Goal: Task Accomplishment & Management: Manage account settings

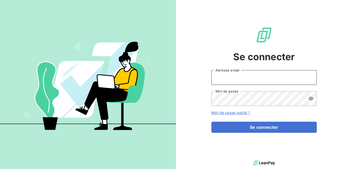
click at [243, 81] on input "Adresse email" at bounding box center [263, 77] width 105 height 15
type input "arecoquillon@newcliptechnics.com"
click at [211, 122] on button "Se connecter" at bounding box center [263, 127] width 105 height 11
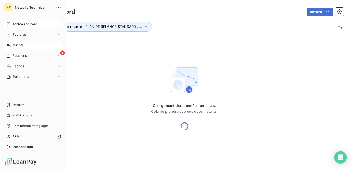
click at [15, 43] on span "Clients" at bounding box center [18, 45] width 11 height 5
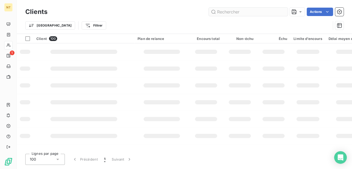
click at [243, 10] on input "text" at bounding box center [248, 12] width 79 height 8
type input "elsan"
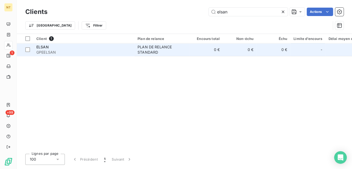
click at [100, 50] on span "GPEELSAN" at bounding box center [83, 52] width 95 height 5
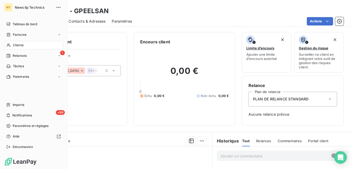
click at [24, 45] on div "Clients" at bounding box center [33, 45] width 59 height 8
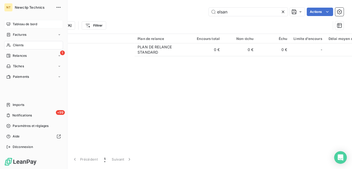
click at [27, 22] on span "Tableau de bord" at bounding box center [25, 24] width 25 height 5
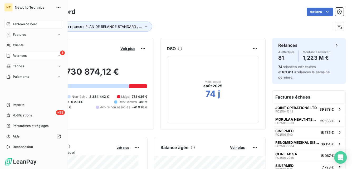
click at [17, 53] on div "1 Relances" at bounding box center [33, 56] width 59 height 8
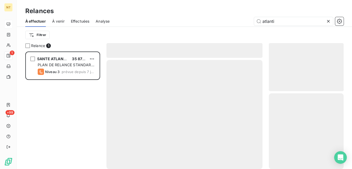
scroll to position [114, 71]
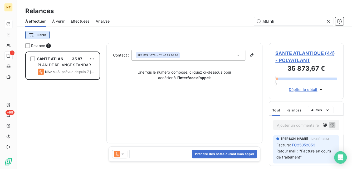
click at [37, 34] on html "NT 1 +99 Relances À effectuer À venir Effectuées Analyse atlanti Filtrer Relanc…" at bounding box center [176, 84] width 352 height 169
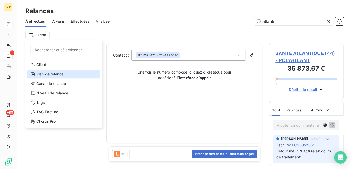
click at [49, 72] on div "Plan de relance" at bounding box center [63, 74] width 73 height 8
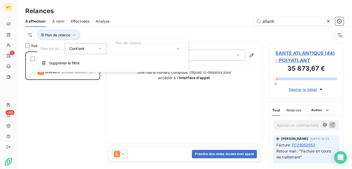
click at [123, 46] on div at bounding box center [147, 48] width 76 height 11
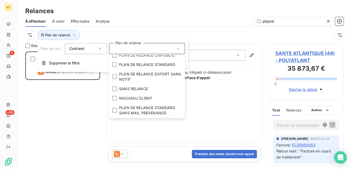
scroll to position [0, 0]
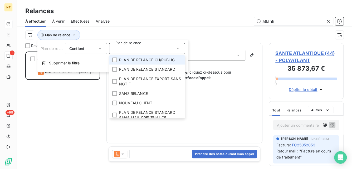
click at [135, 63] on li "PLAN DE RELANCE CH/PUBLIC" at bounding box center [147, 59] width 76 height 9
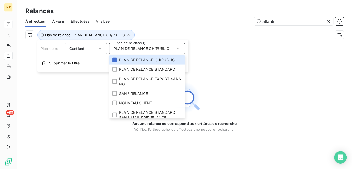
click at [75, 87] on div "Aucune relance ne correspond aux critères de recherche [PERSON_NAME] l’orthogra…" at bounding box center [184, 106] width 335 height 126
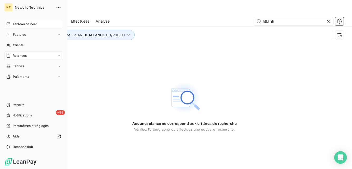
click at [12, 24] on div "Tableau de bord" at bounding box center [33, 24] width 59 height 8
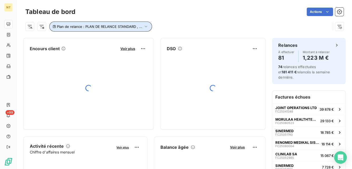
click at [118, 25] on span "Plan de relance : PLAN DE RELANCE STANDARD , ..." at bounding box center [99, 27] width 85 height 4
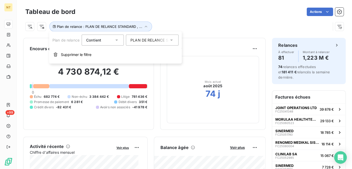
click at [140, 38] on span "PLAN DE RELANCE STANDARD" at bounding box center [158, 40] width 56 height 5
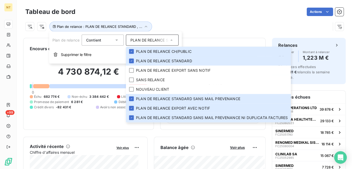
click at [209, 26] on div "Plan de relance : PLAN DE RELANCE STANDARD , ..." at bounding box center [177, 27] width 305 height 10
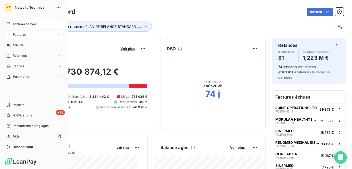
click at [13, 33] on span "Factures" at bounding box center [19, 34] width 13 height 5
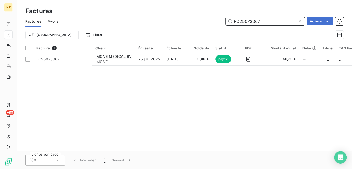
drag, startPoint x: 271, startPoint y: 24, endPoint x: 220, endPoint y: 21, distance: 51.2
click at [220, 21] on div "FC25073067 Actions" at bounding box center [204, 21] width 279 height 8
type input "lautrec"
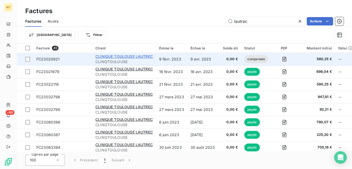
click at [138, 57] on span "CLINIQUE TOULOUSE LAUTREC" at bounding box center [123, 56] width 57 height 4
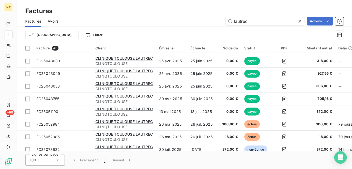
scroll to position [472, 0]
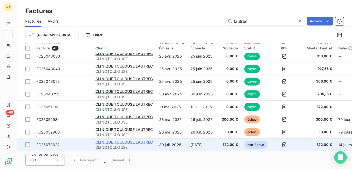
click at [123, 142] on span "CLINIQUE TOULOUSE LAUTREC" at bounding box center [123, 142] width 57 height 4
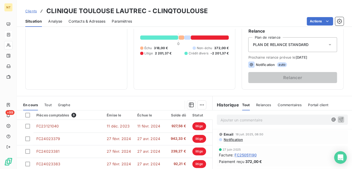
scroll to position [112, 0]
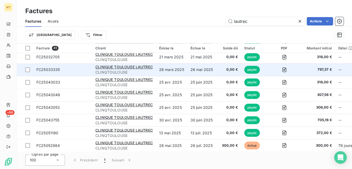
scroll to position [472, 0]
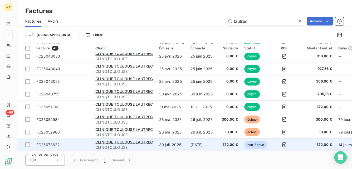
click at [48, 143] on span "FC25073622" at bounding box center [48, 145] width 24 height 4
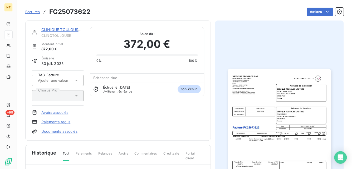
click at [253, 103] on img "button" at bounding box center [279, 142] width 103 height 146
